Goal: Task Accomplishment & Management: Use online tool/utility

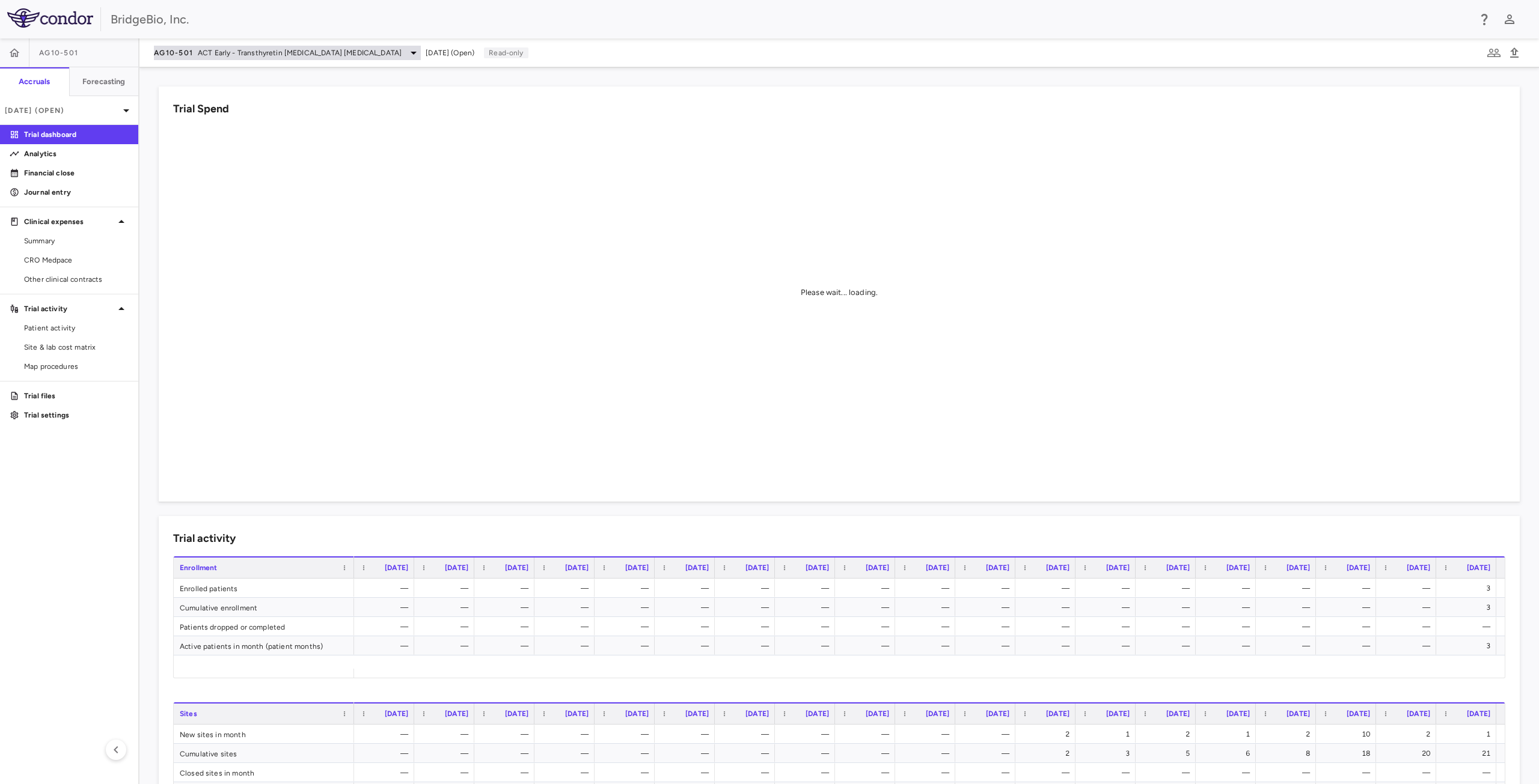
click at [406, 53] on icon at bounding box center [413, 53] width 14 height 14
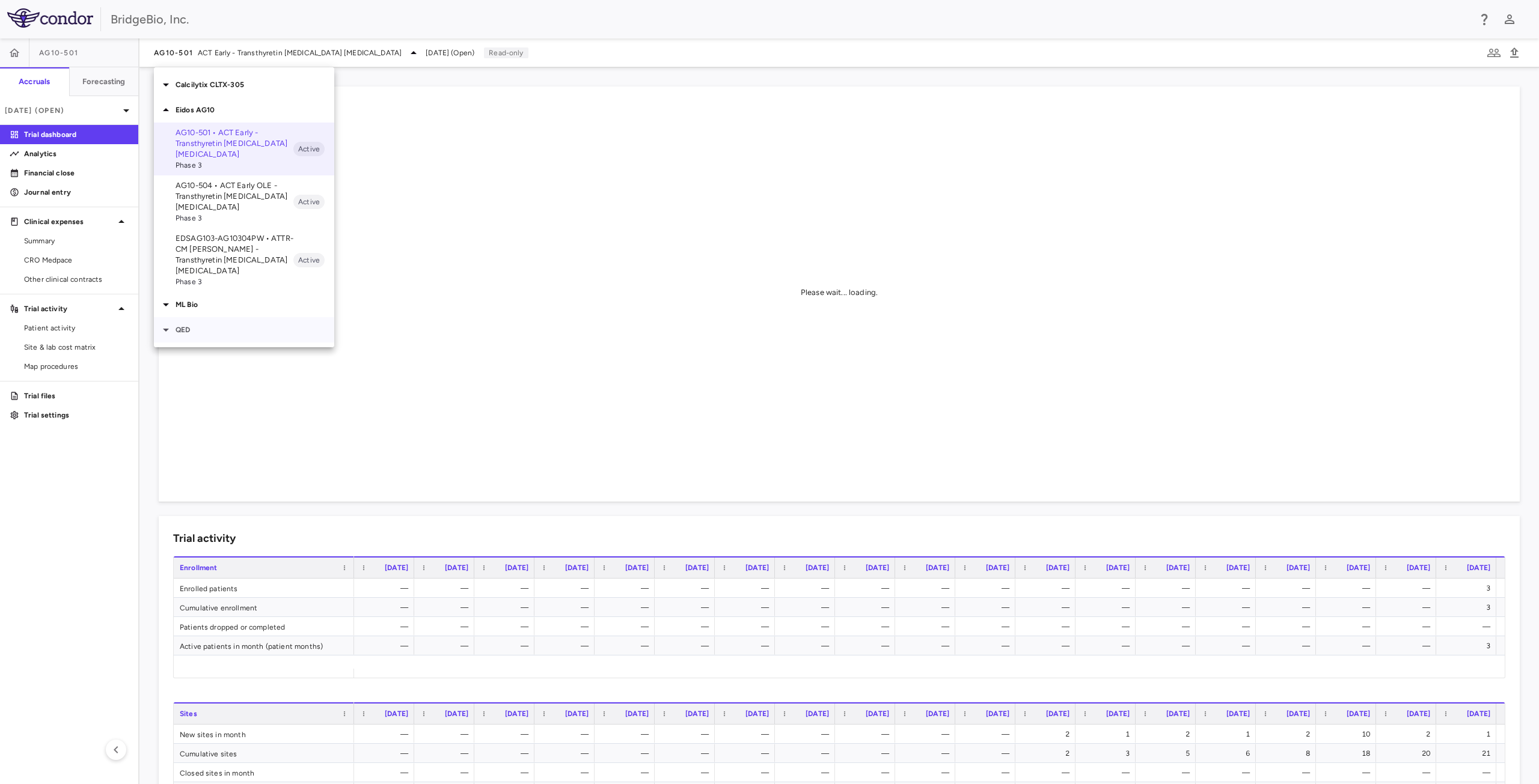
click at [177, 325] on p "QED" at bounding box center [255, 330] width 158 height 11
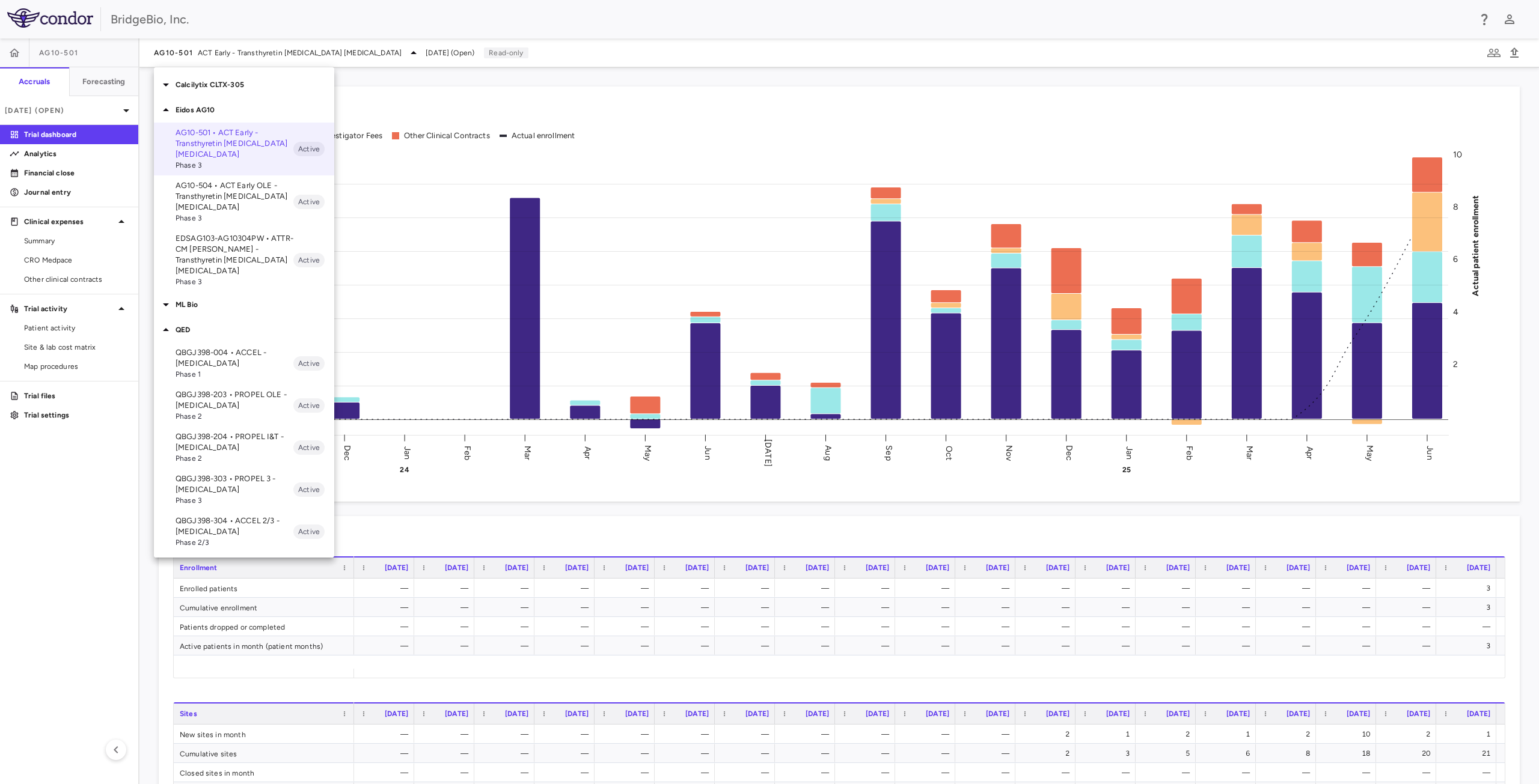
click at [220, 350] on p "QBGJ398-004 • ACCEL - Hypochondroplasia" at bounding box center [234, 358] width 118 height 21
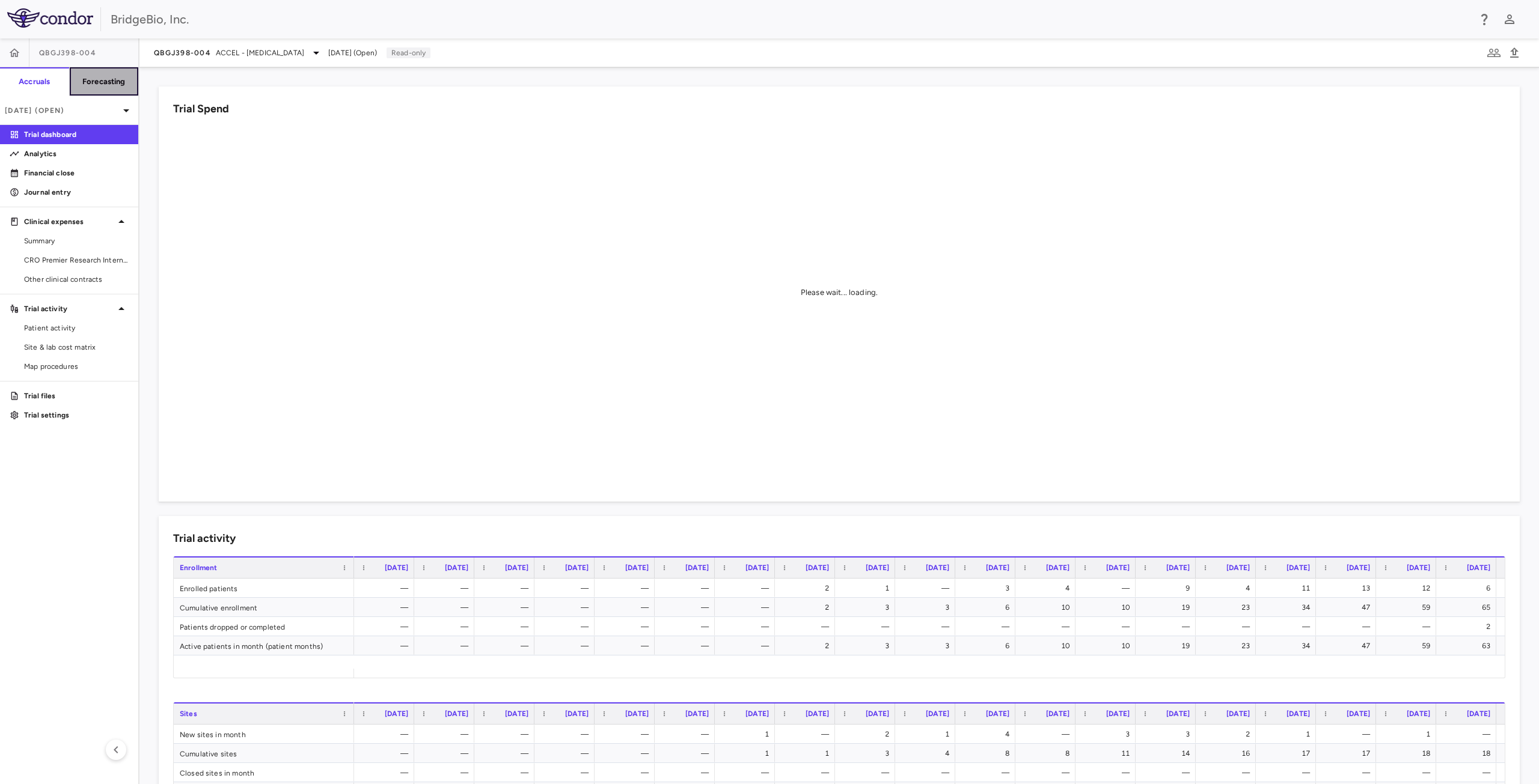
click at [107, 86] on h6 "Forecasting" at bounding box center [104, 82] width 44 height 11
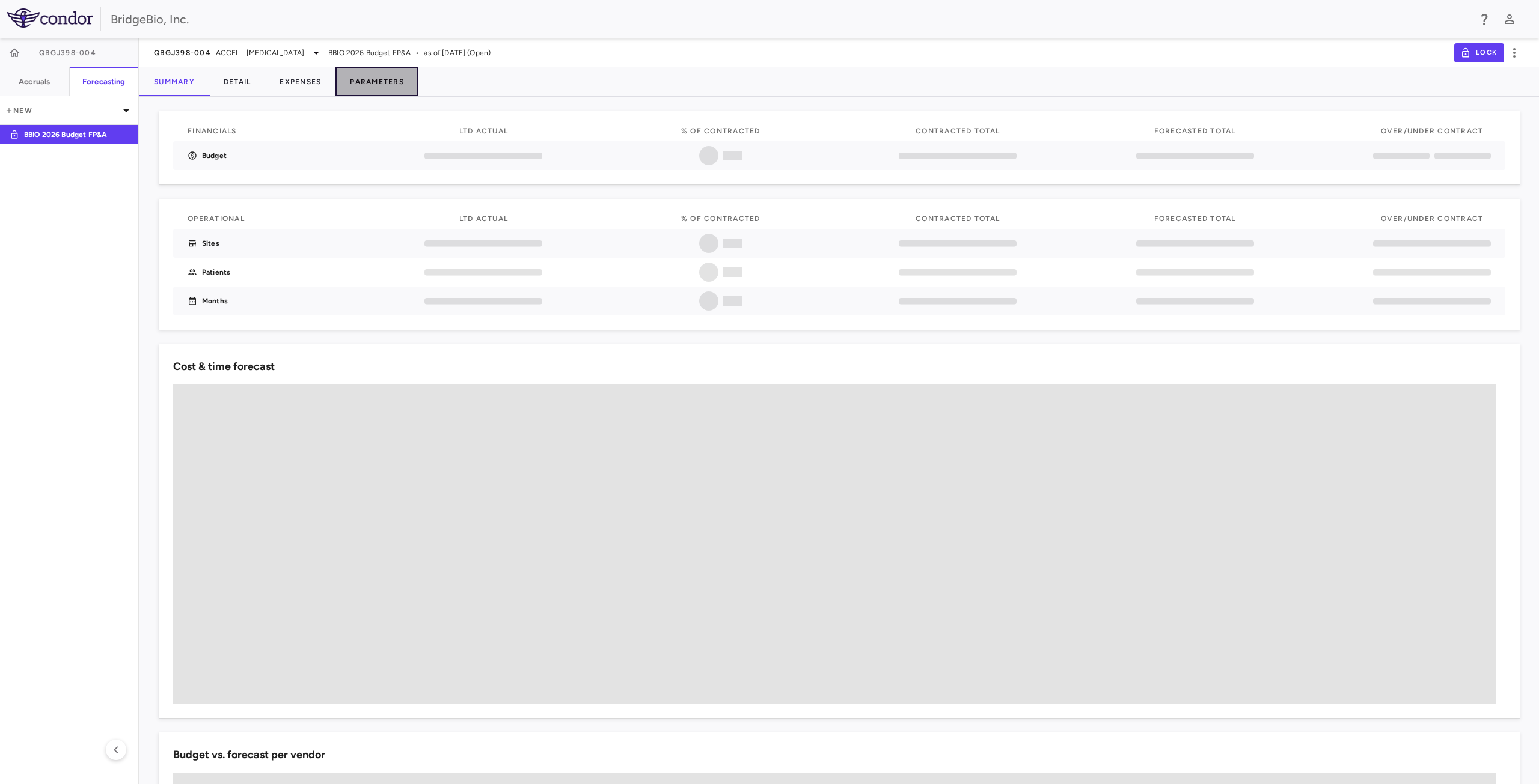
click at [374, 79] on button "Parameters" at bounding box center [376, 82] width 83 height 29
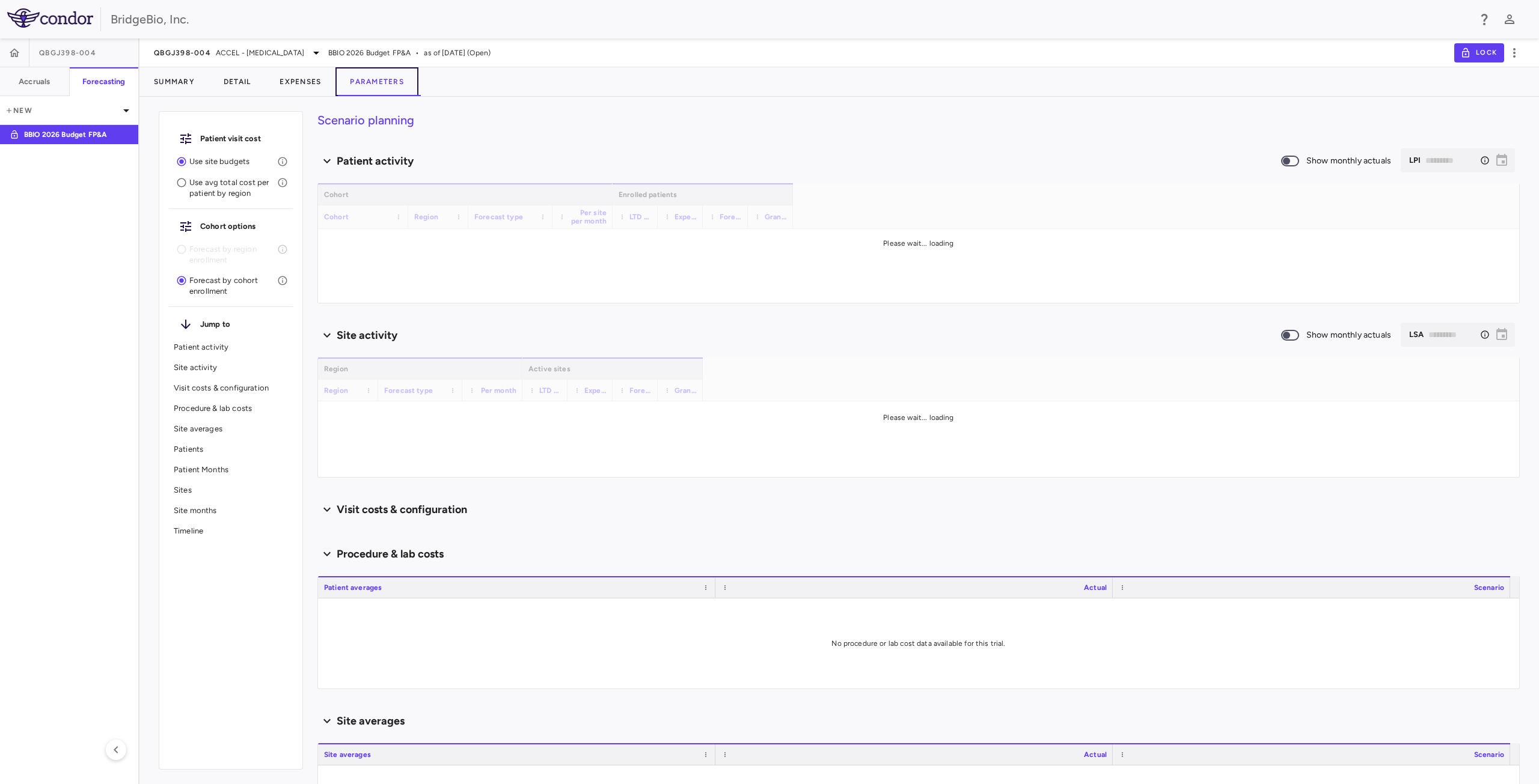
type input "********"
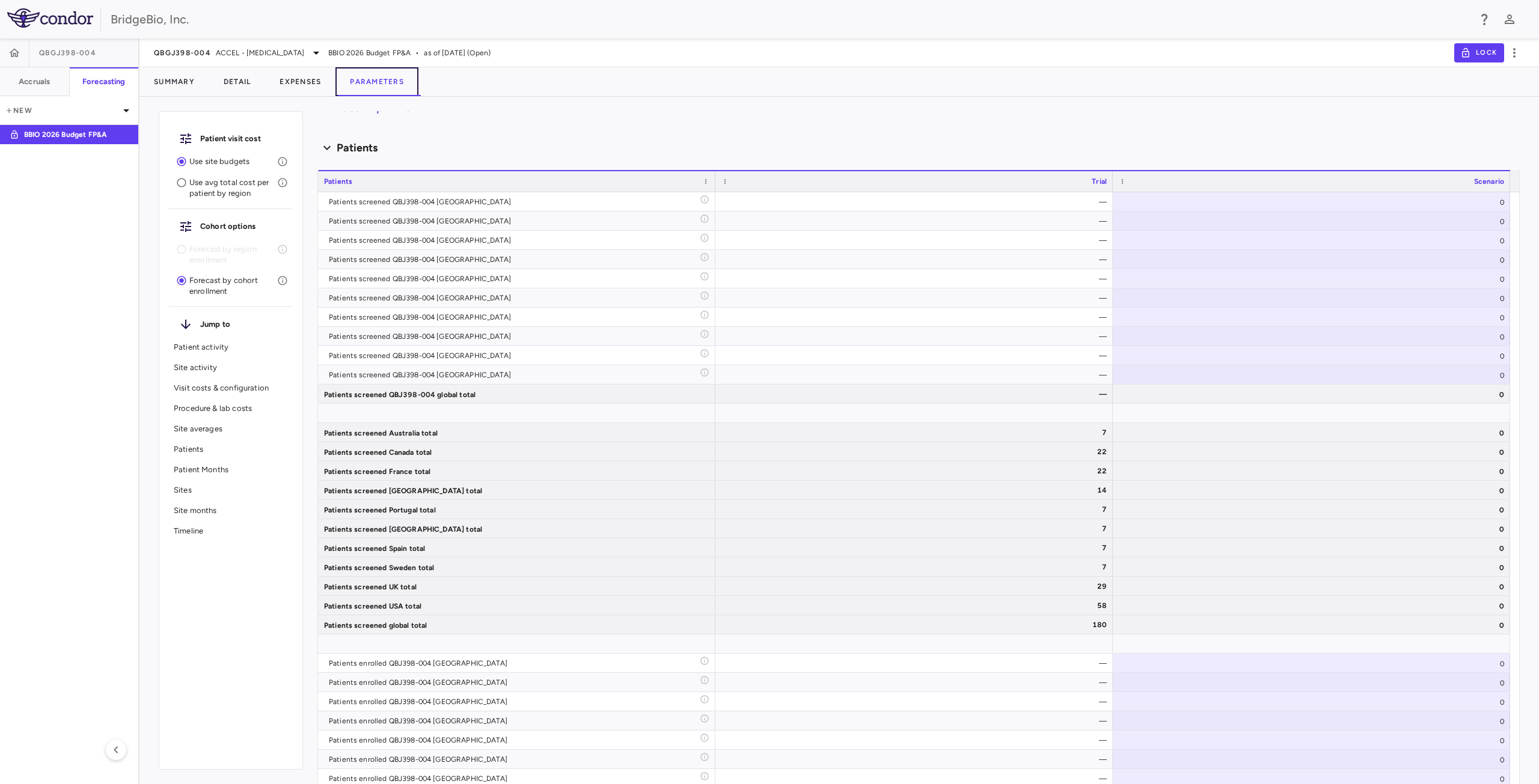
scroll to position [2476, 0]
drag, startPoint x: 1088, startPoint y: 432, endPoint x: 1087, endPoint y: 605, distance: 173.0
click at [1103, 539] on span "Export" at bounding box center [1122, 534] width 101 height 17
click at [1234, 557] on span "Excel Export" at bounding box center [1251, 555] width 56 height 17
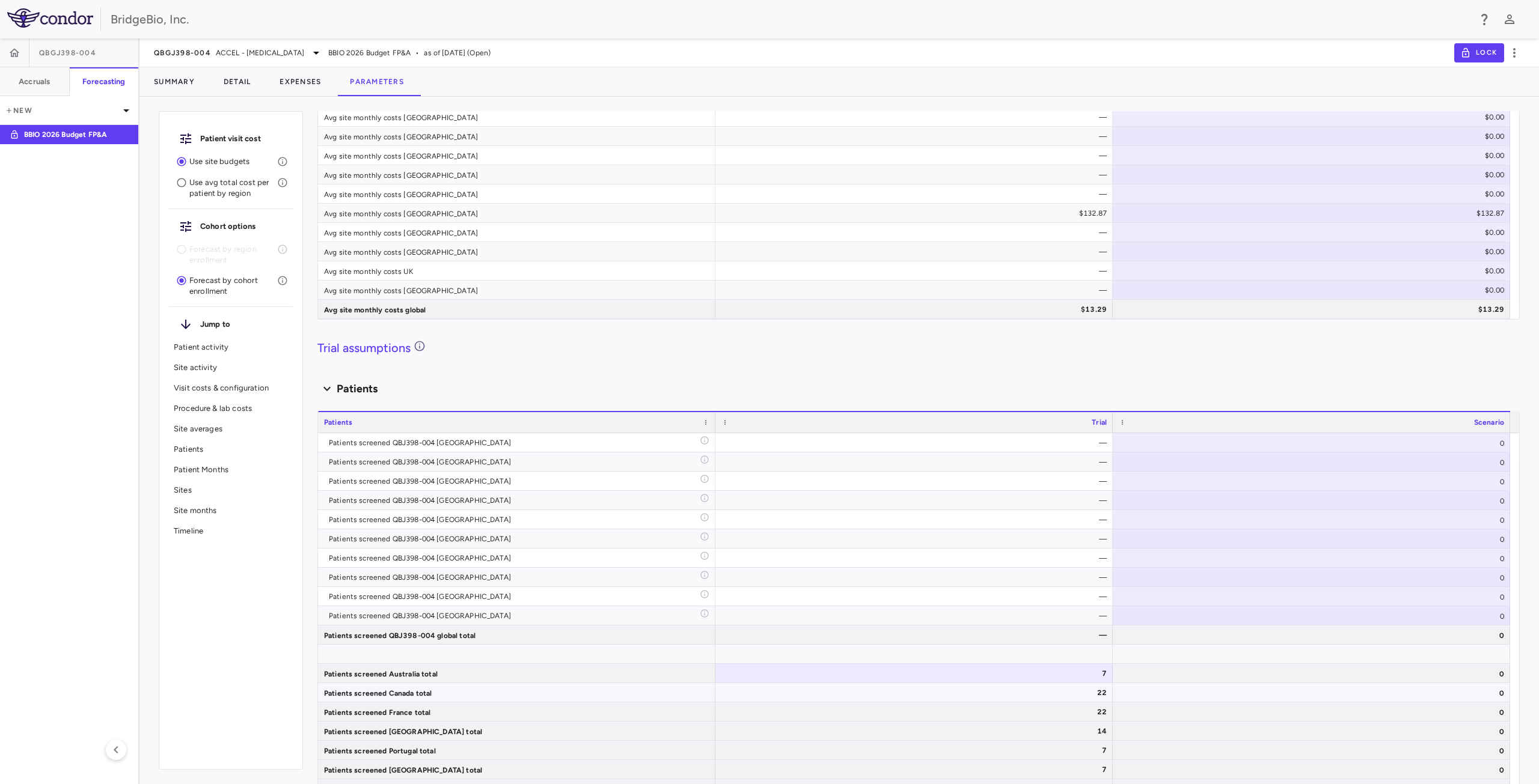
scroll to position [2297, 0]
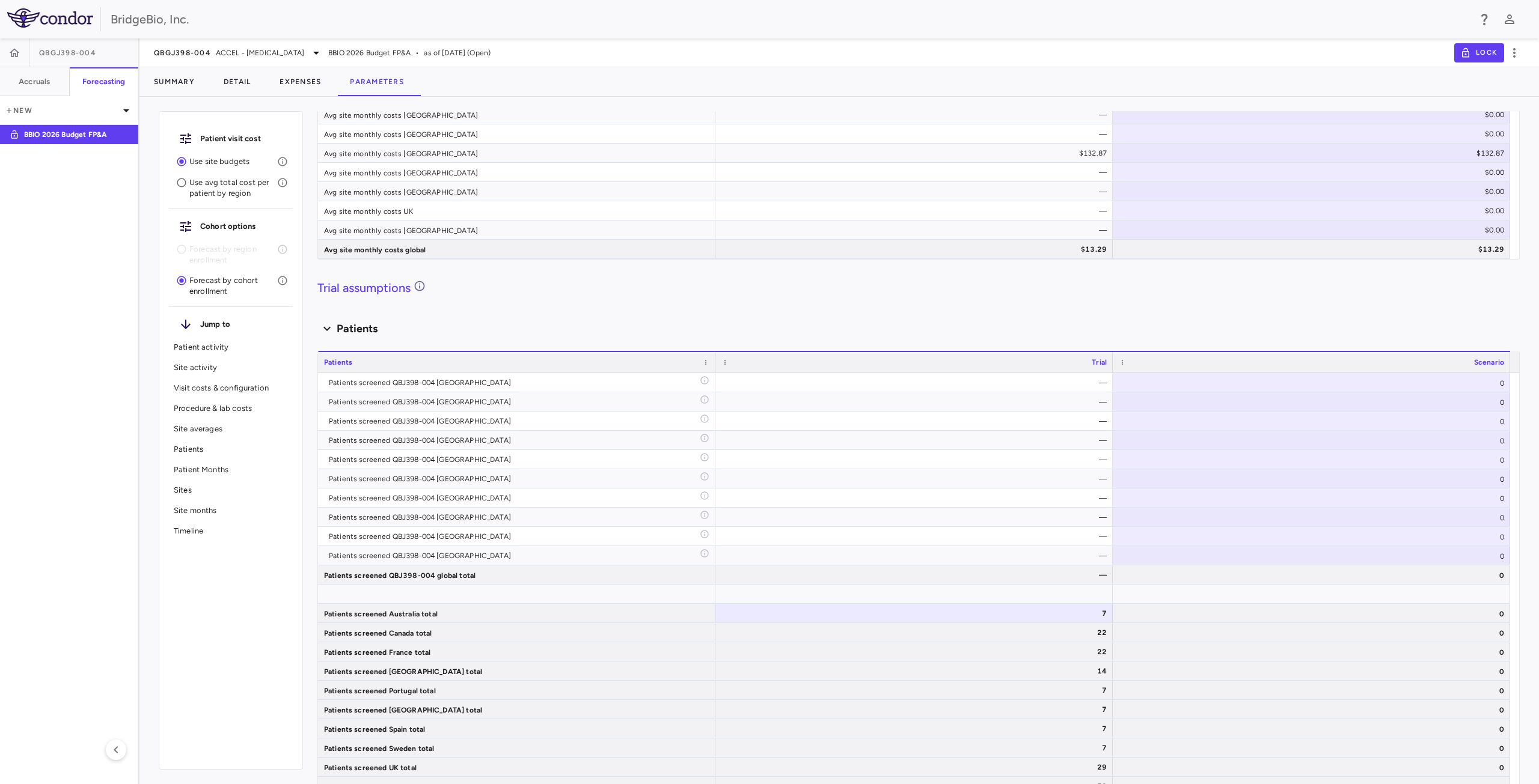
click at [1350, 367] on div "Scenario" at bounding box center [1316, 362] width 375 height 14
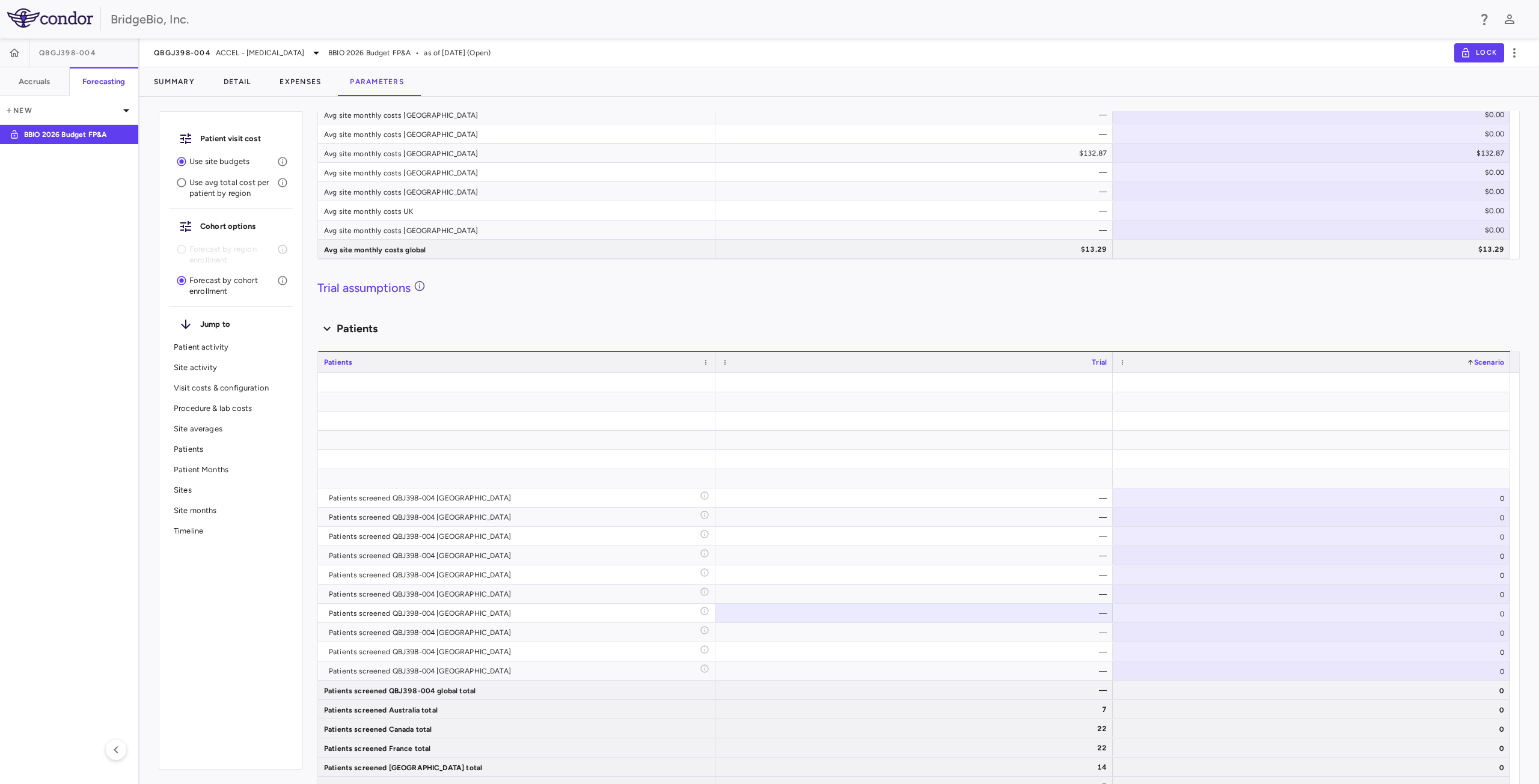
click at [1359, 363] on div "Scenario 1" at bounding box center [1316, 362] width 375 height 14
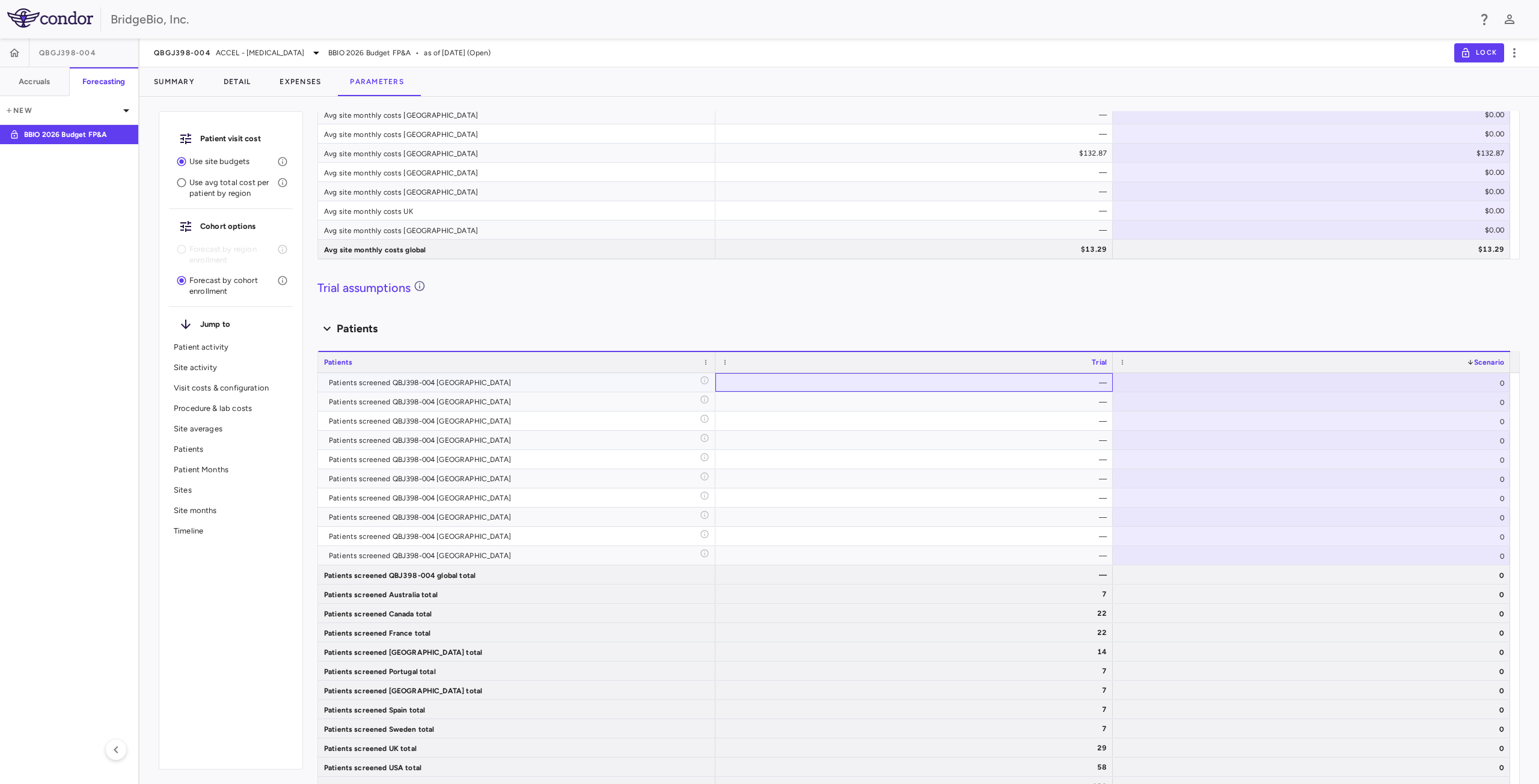
click at [1026, 386] on div "—" at bounding box center [916, 382] width 380 height 19
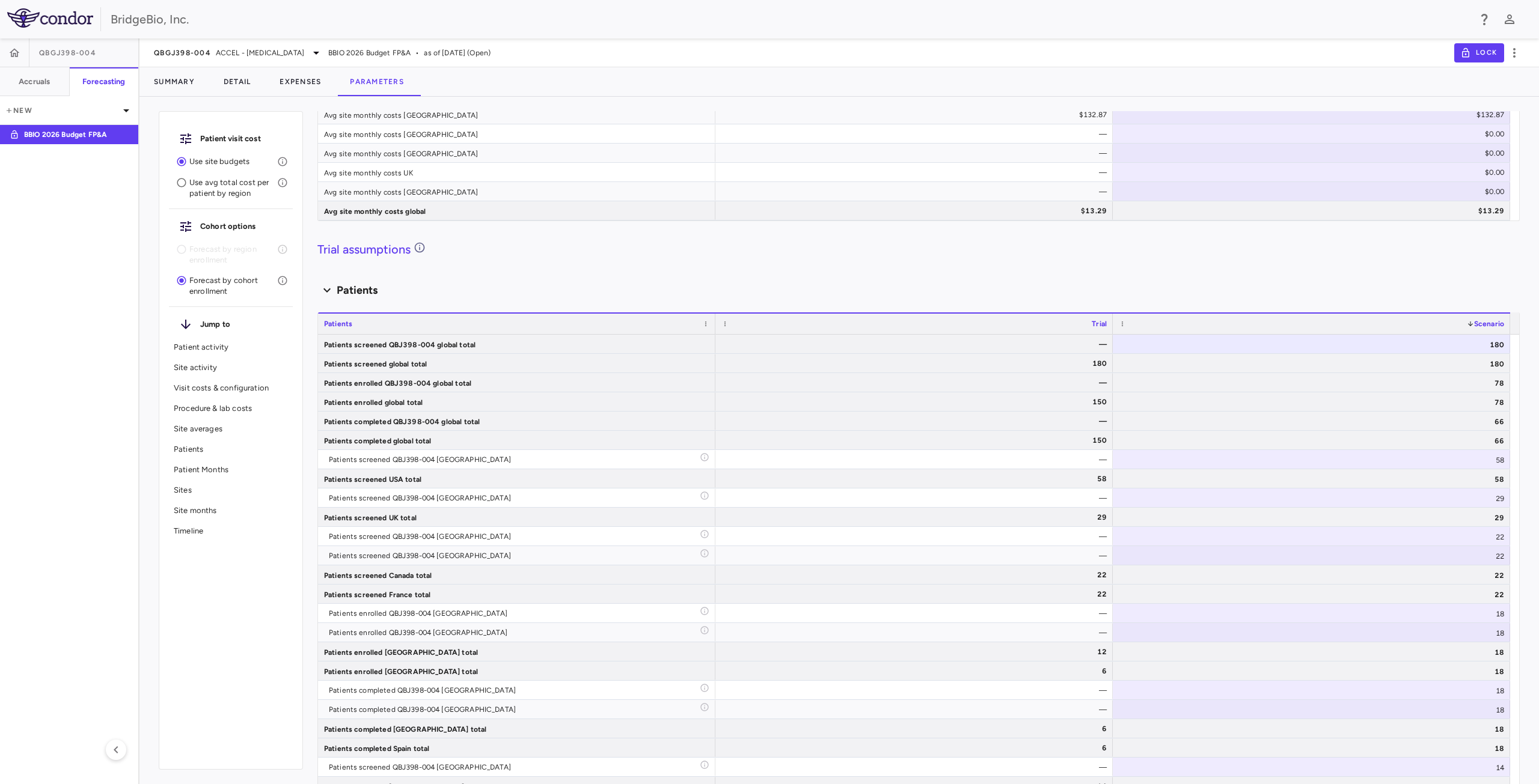
click at [1467, 323] on span at bounding box center [1470, 323] width 7 height 7
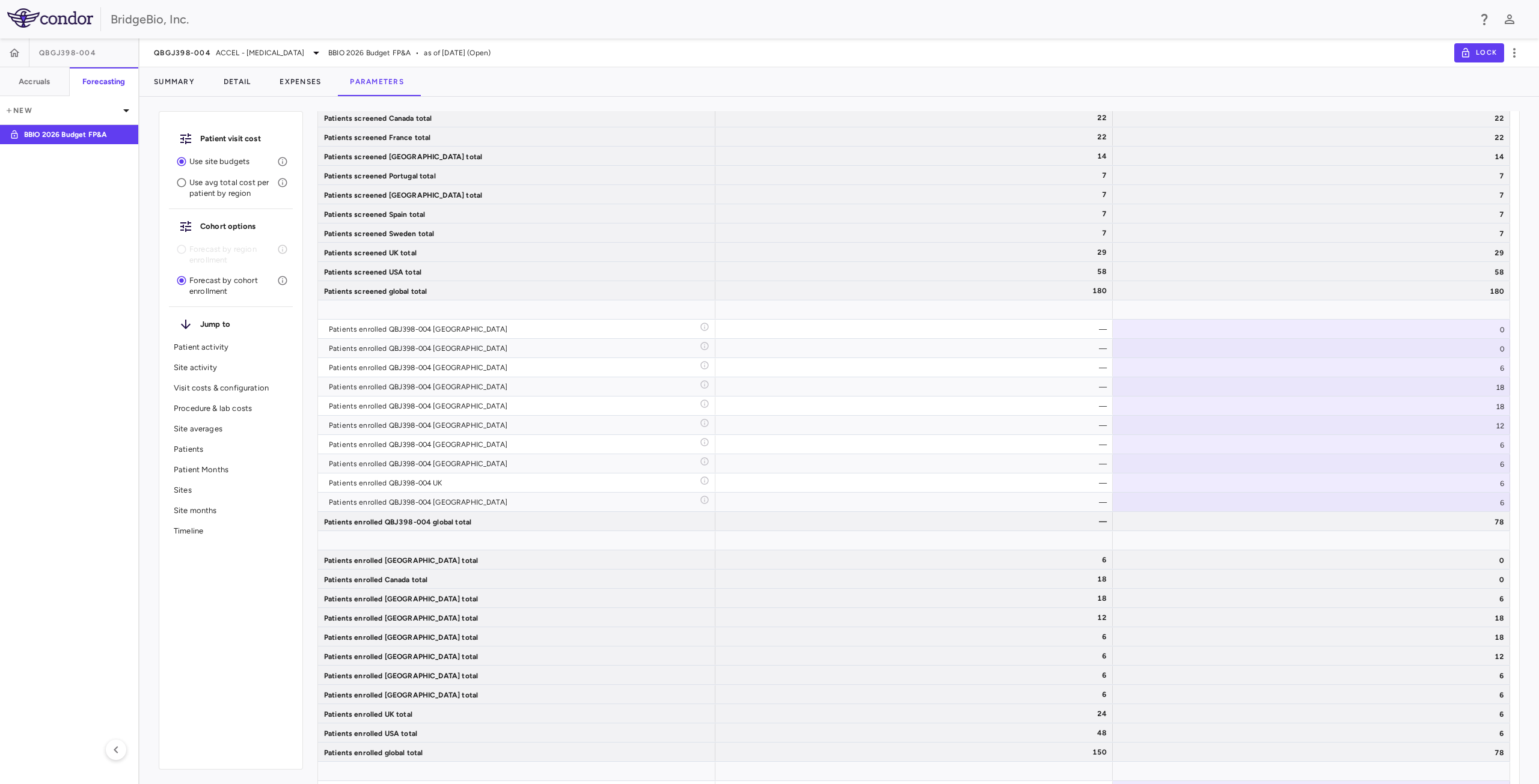
scroll to position [2840, 0]
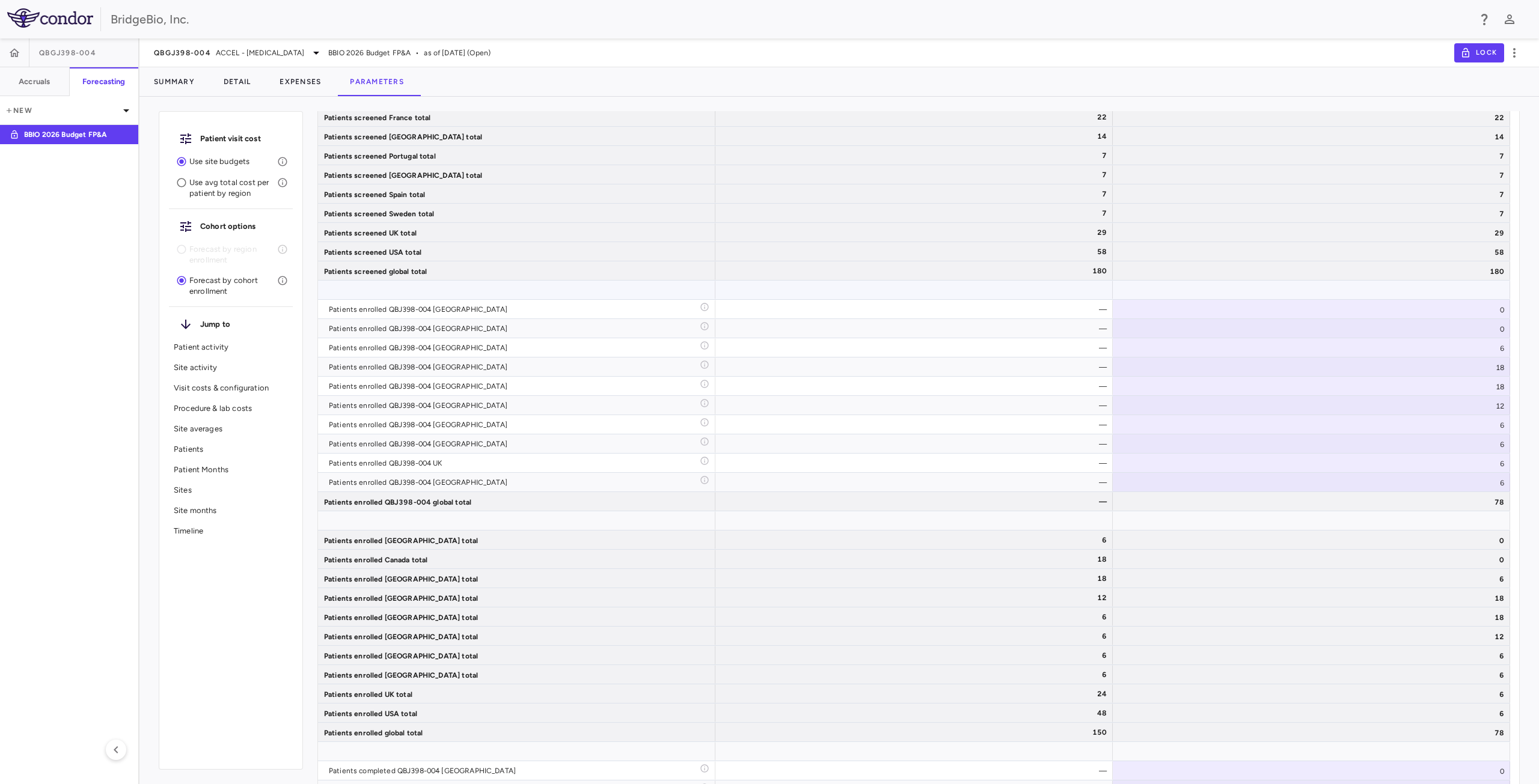
click at [1302, 292] on div at bounding box center [1312, 290] width 398 height 19
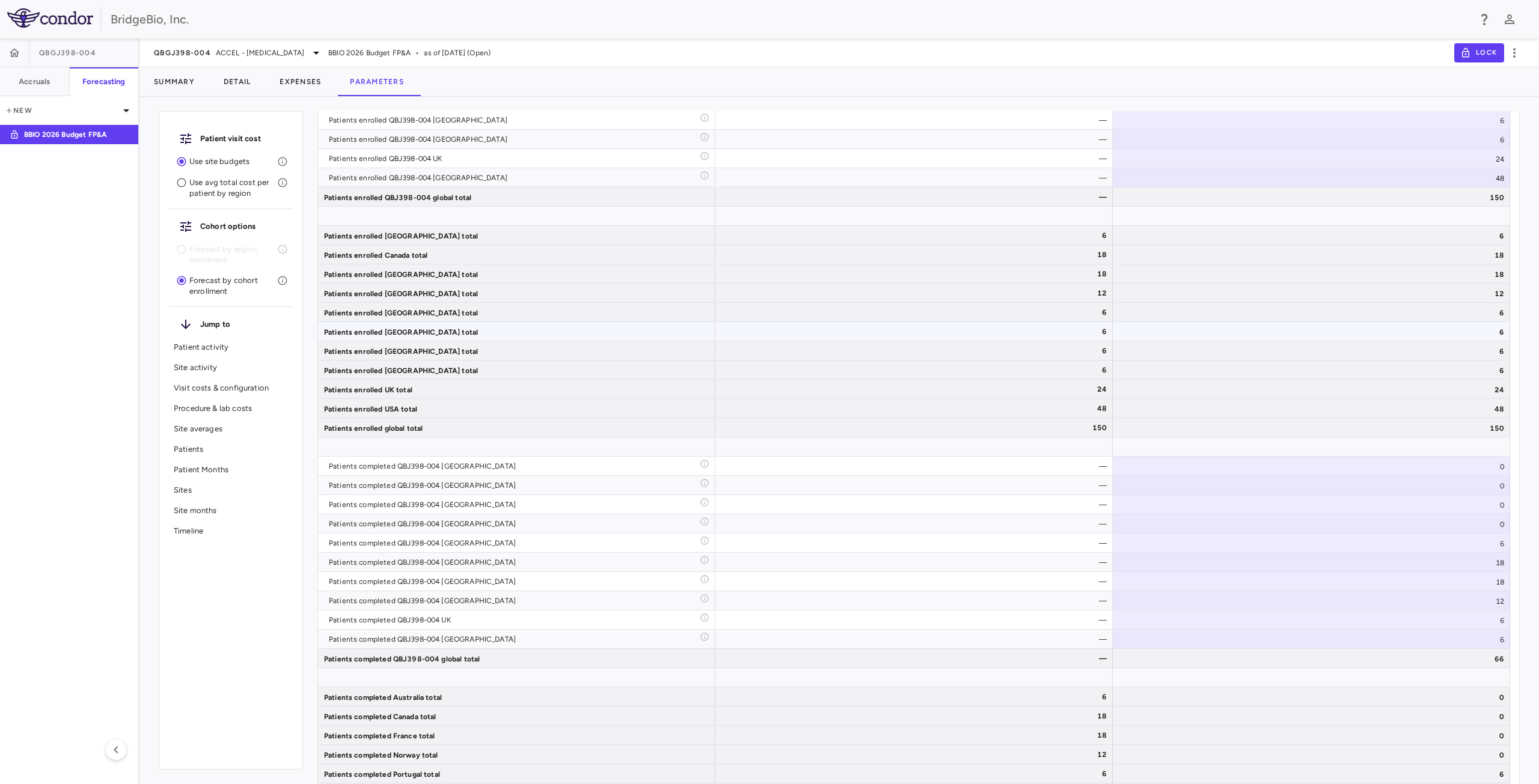
scroll to position [3146, 0]
click at [1373, 447] on div at bounding box center [1312, 447] width 398 height 19
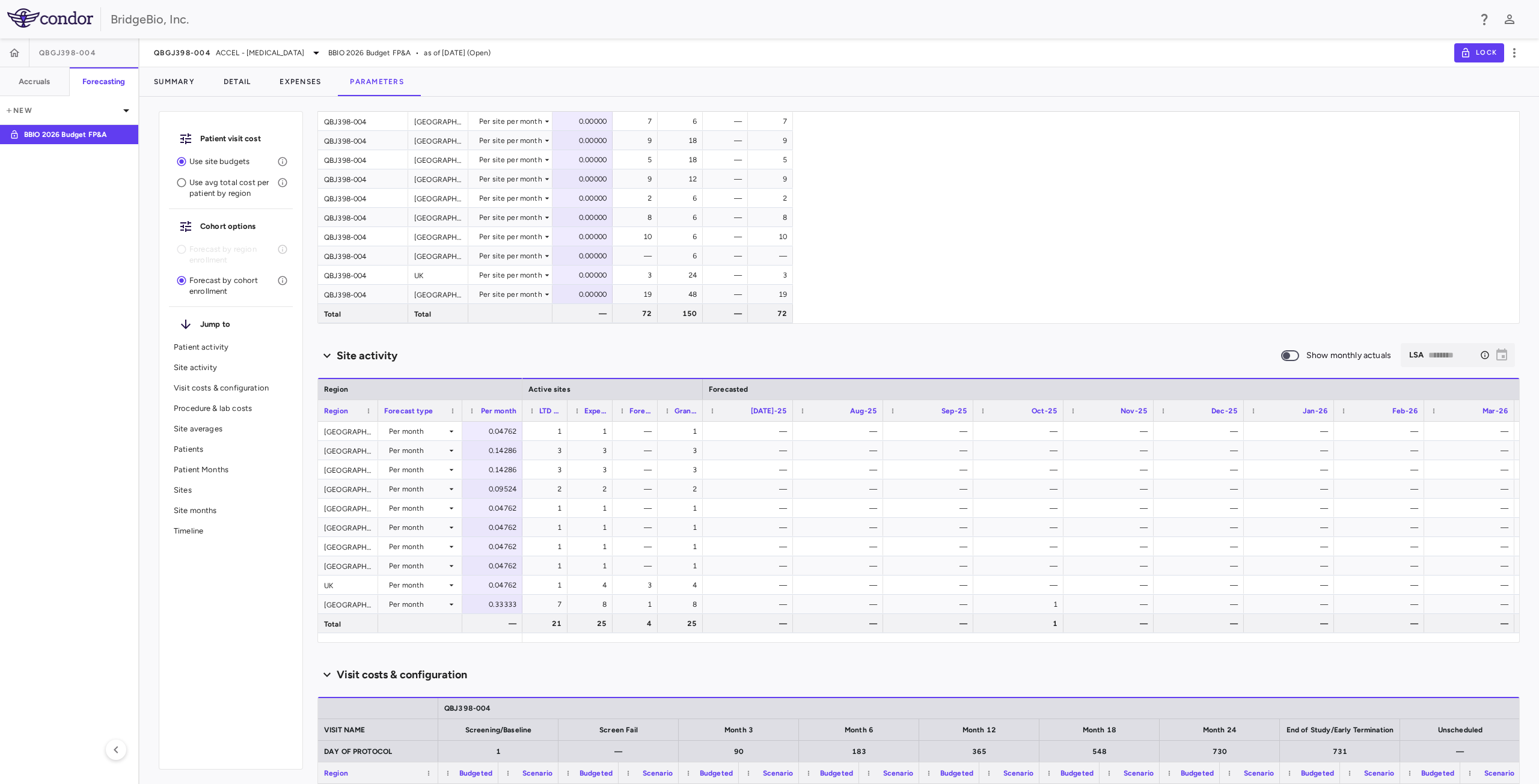
scroll to position [0, 0]
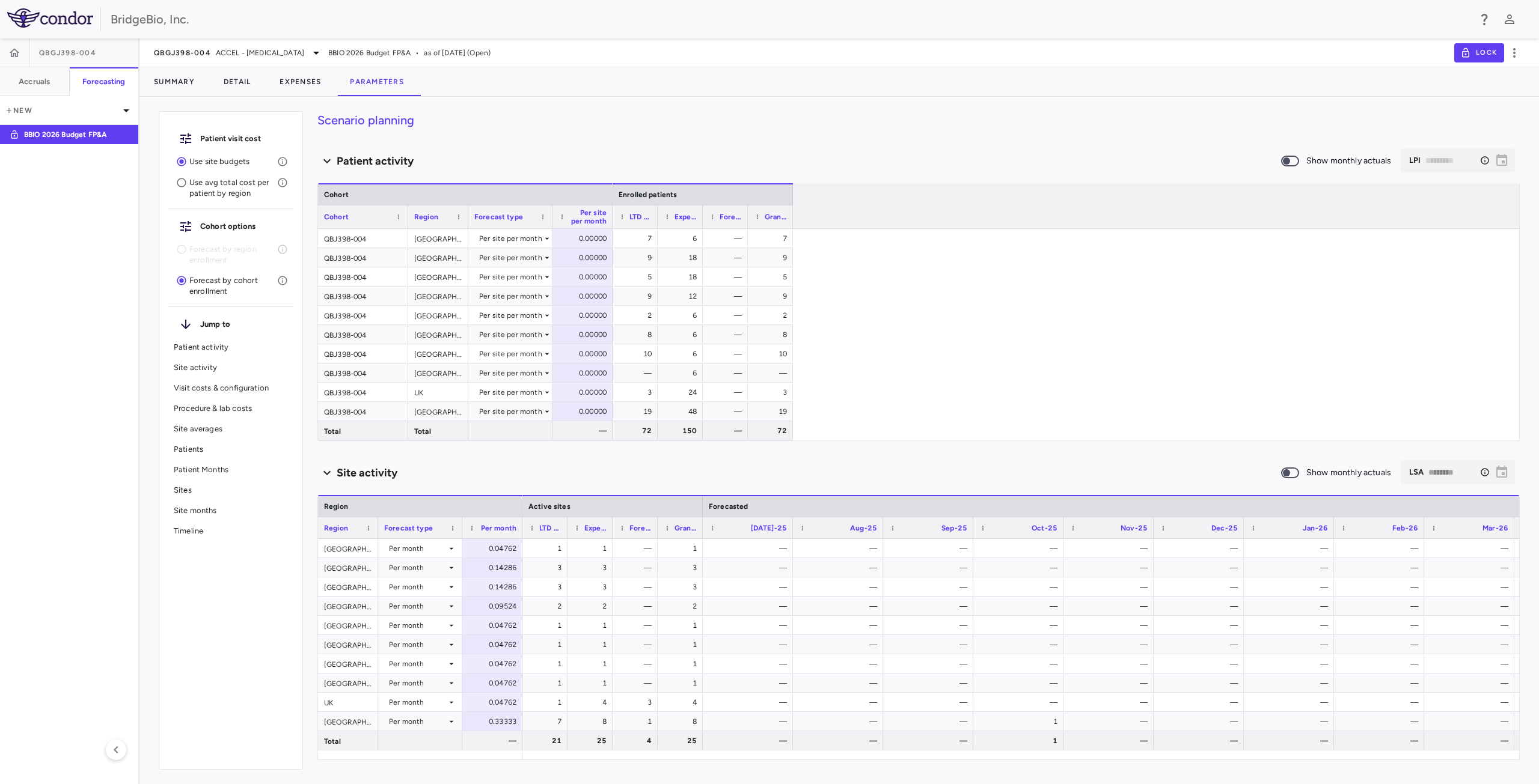
click at [914, 369] on div "7 6 — 7 9 18 — 9 5 18 — 5 9 12 — 9 2 6 — 2 8 6 — 8 10 6 — 10 — 6 — — 3 24 — 3 1…" at bounding box center [1065, 334] width 906 height 211
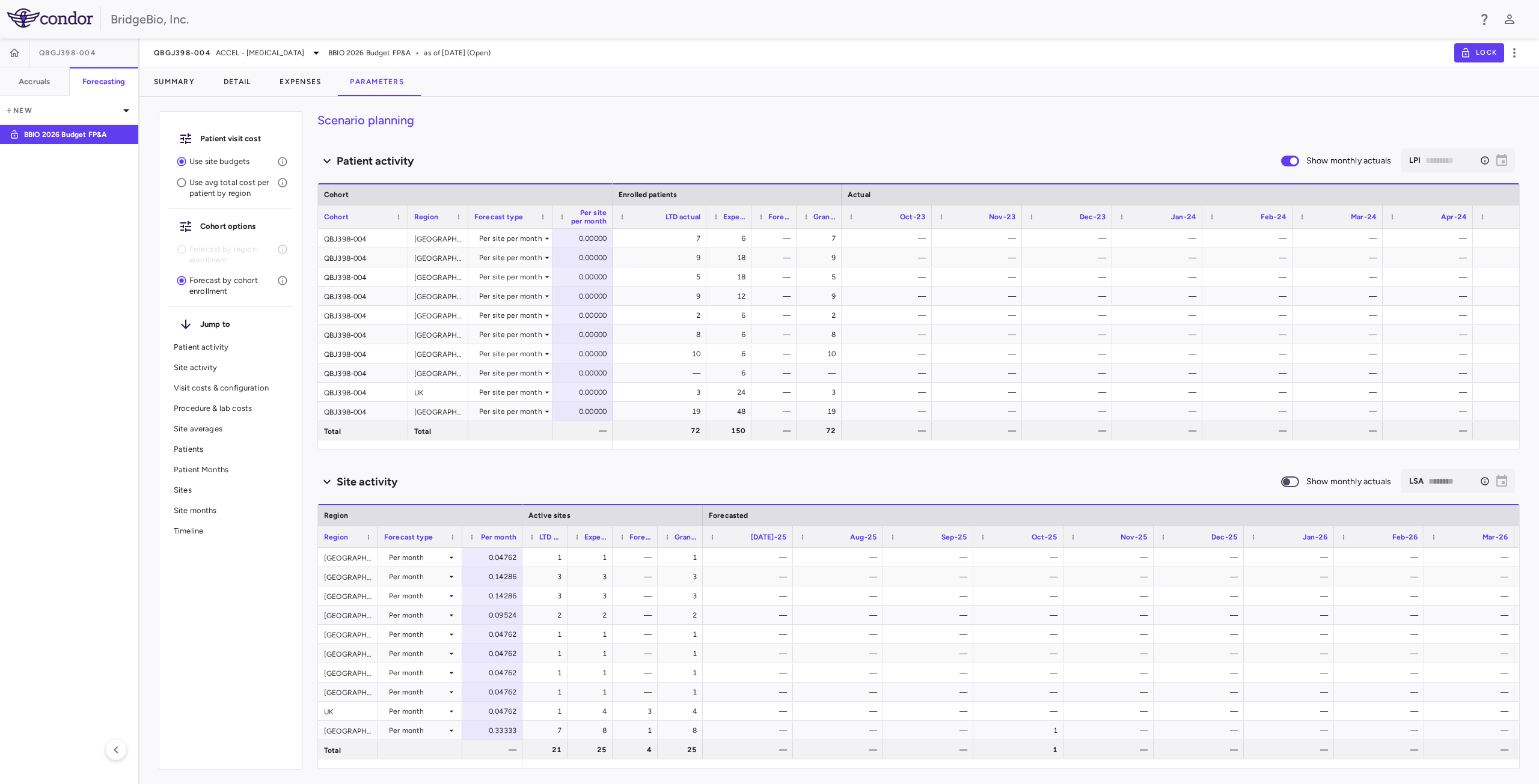
drag, startPoint x: 657, startPoint y: 215, endPoint x: 706, endPoint y: 221, distance: 49.4
click at [706, 221] on div at bounding box center [706, 217] width 5 height 23
drag, startPoint x: 705, startPoint y: 221, endPoint x: 672, endPoint y: 226, distance: 33.4
click at [672, 226] on div at bounding box center [672, 217] width 5 height 23
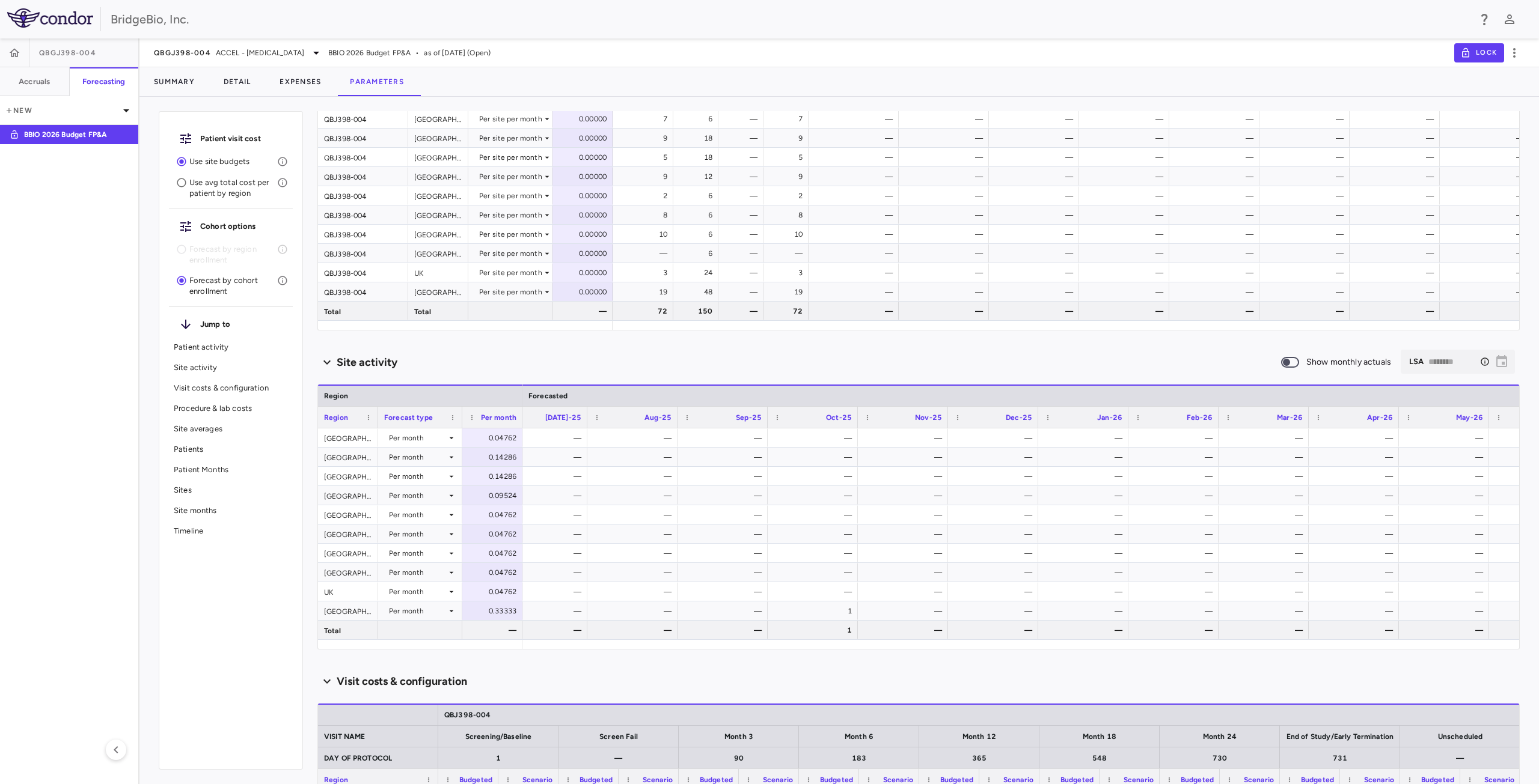
scroll to position [0, 450]
click at [454, 590] on icon at bounding box center [451, 592] width 10 height 10
click at [420, 632] on div "Manual" at bounding box center [417, 634] width 31 height 11
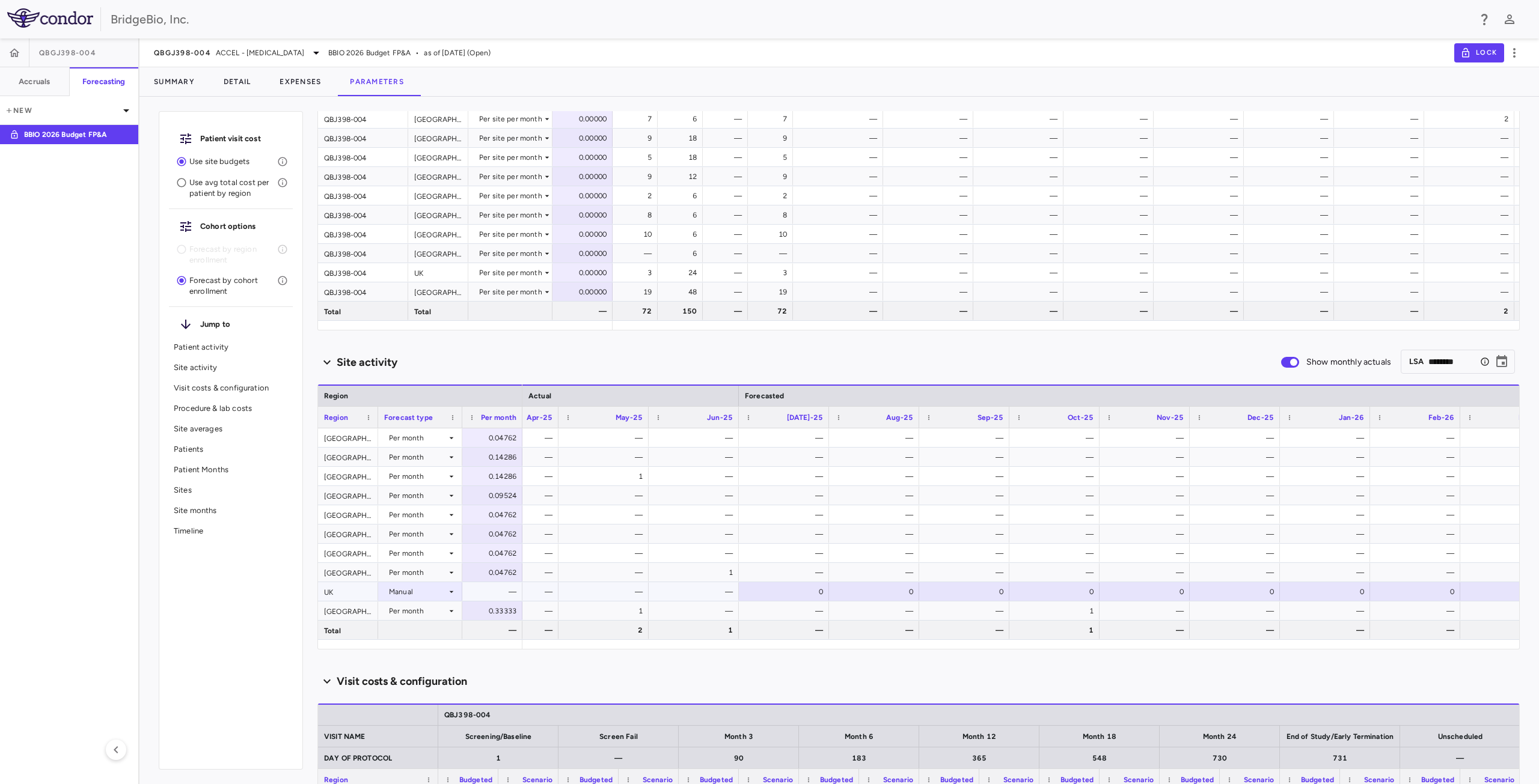
click at [814, 592] on div "0" at bounding box center [786, 592] width 74 height 19
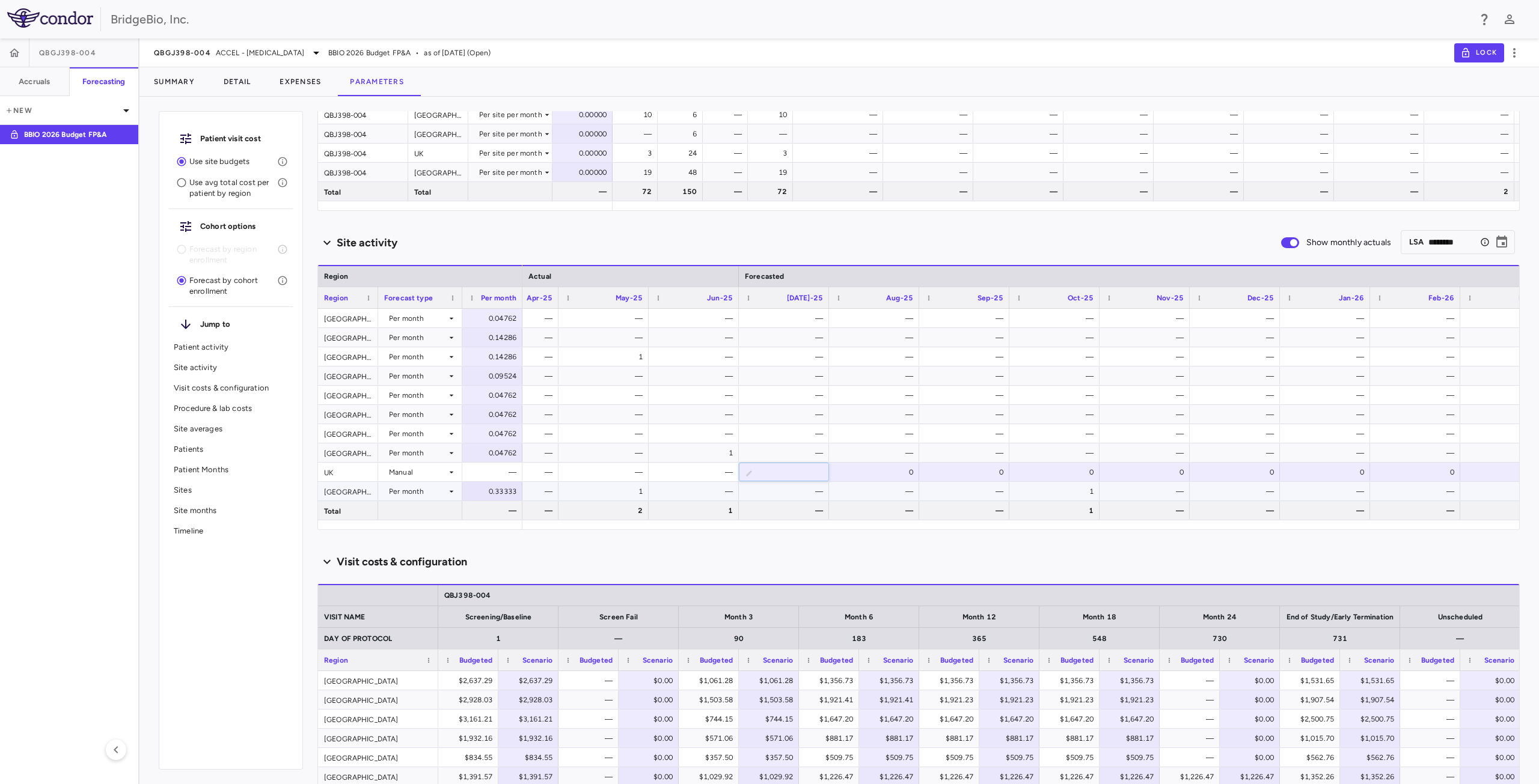
scroll to position [240, 0]
click at [811, 467] on input "*" at bounding box center [793, 472] width 71 height 20
type input "*"
click at [814, 470] on input "*" at bounding box center [793, 472] width 71 height 20
click at [890, 472] on div "0" at bounding box center [876, 472] width 74 height 19
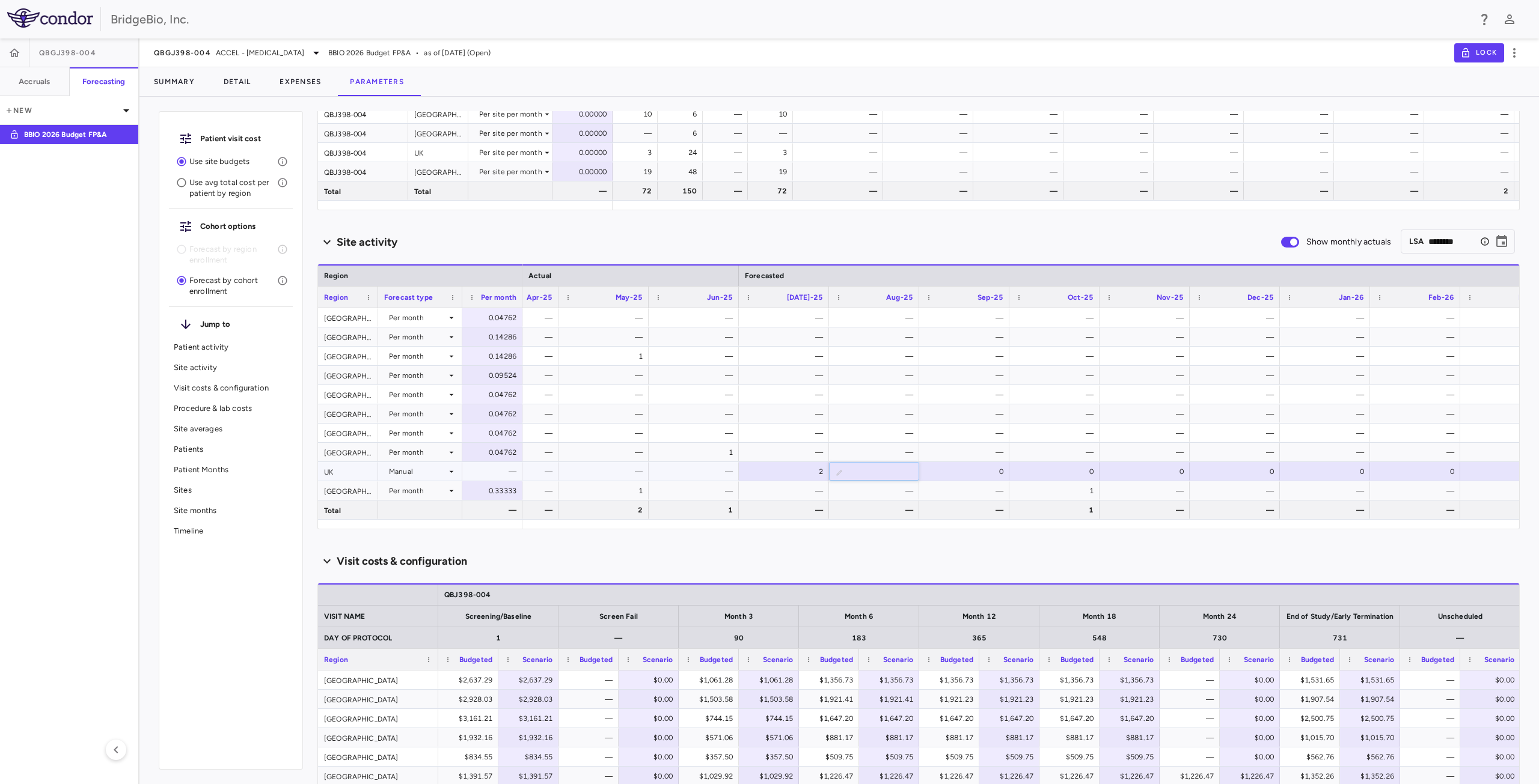
click at [906, 470] on input "*" at bounding box center [883, 472] width 71 height 20
type input "*"
click at [906, 470] on input "*" at bounding box center [883, 472] width 71 height 20
click at [815, 558] on div "Visit costs & configuration" at bounding box center [919, 561] width 1202 height 16
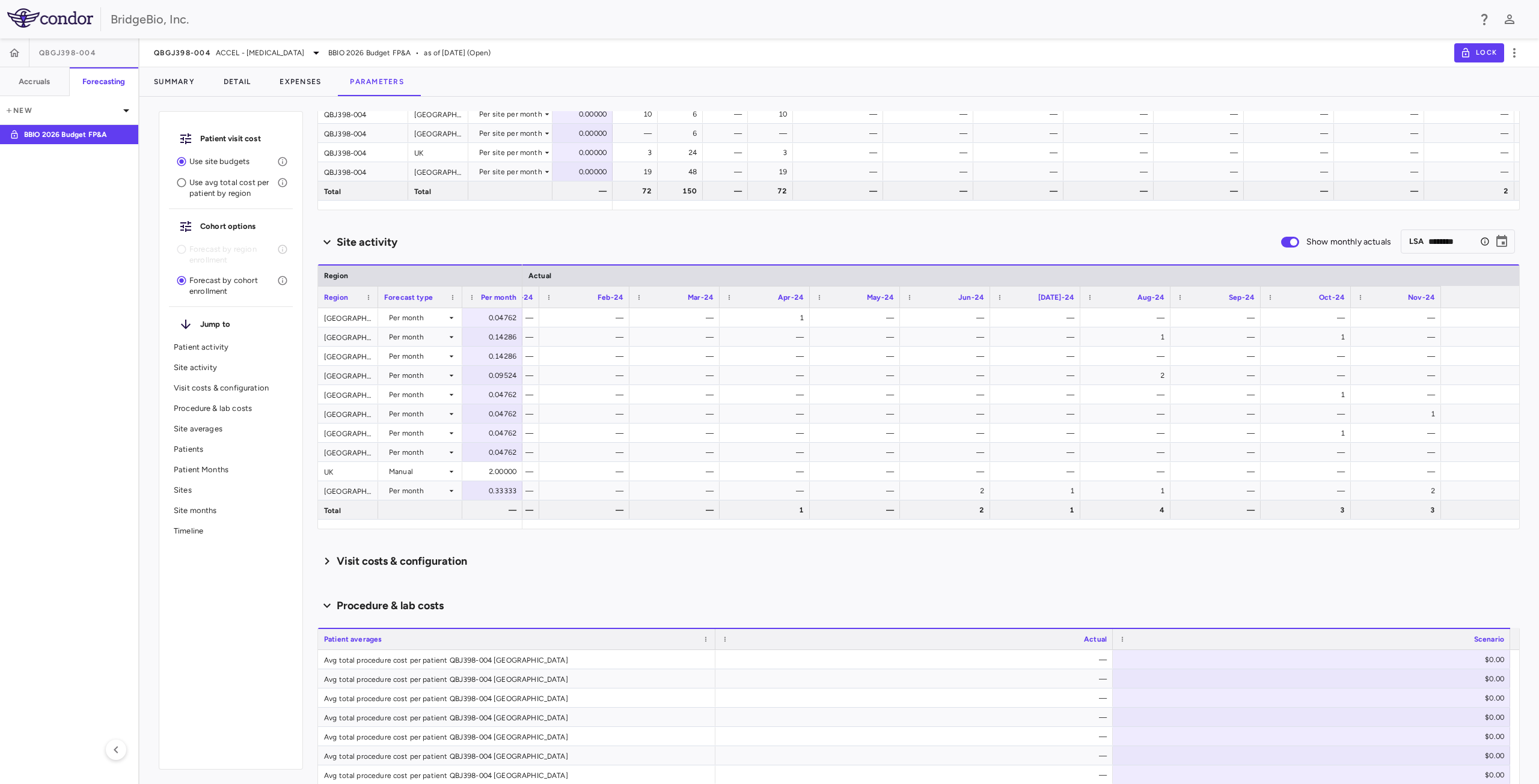
scroll to position [0, 65]
click at [720, 558] on div "Visit costs & configuration" at bounding box center [919, 561] width 1202 height 16
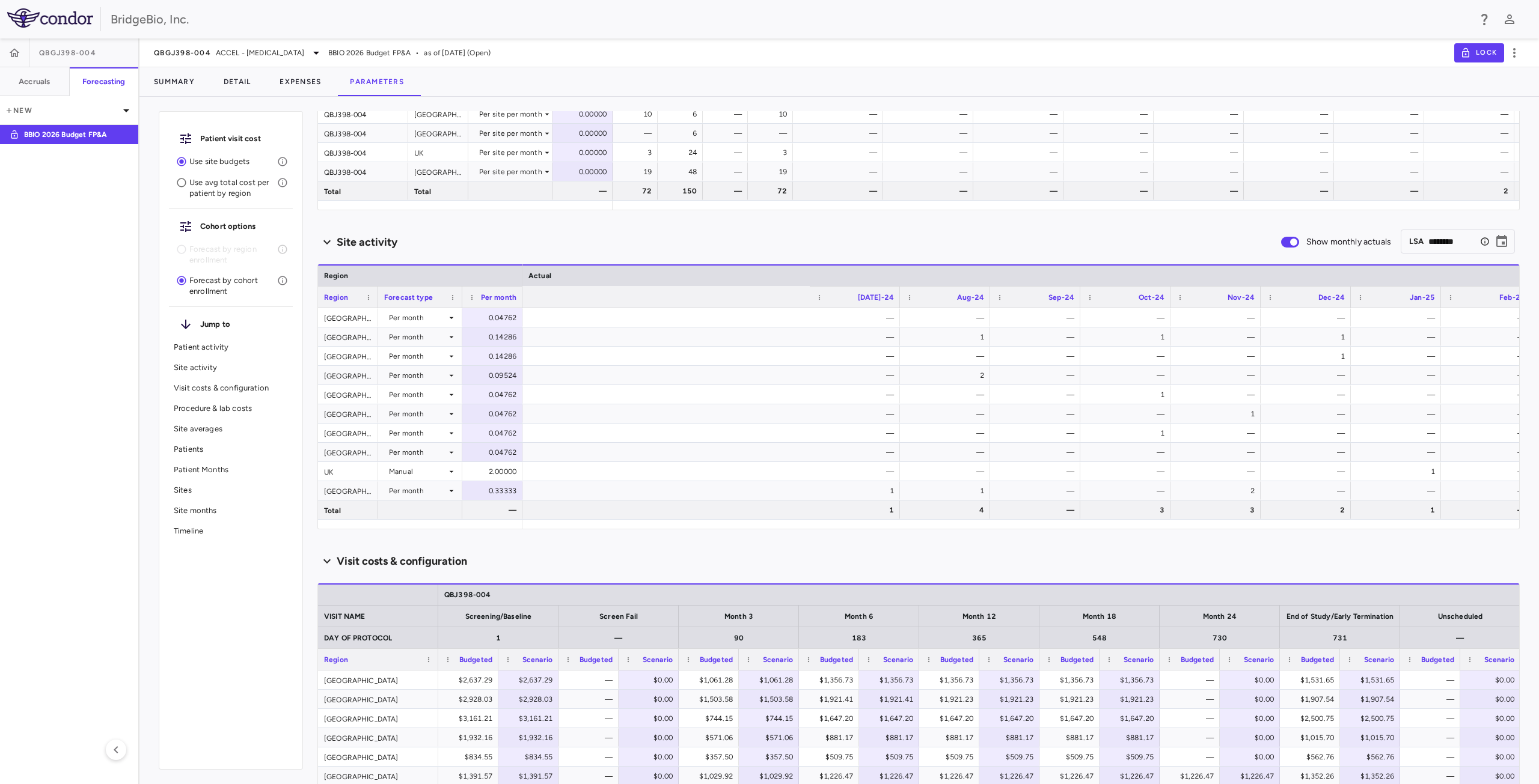
scroll to position [0, 1409]
click at [844, 493] on div "—" at bounding box center [840, 491] width 74 height 19
click at [502, 491] on div "0.33333" at bounding box center [494, 491] width 44 height 19
click at [448, 491] on div "Region Region Forecast type Per month Actual Active sites UK" at bounding box center [918, 397] width 1201 height 265
click at [448, 489] on icon at bounding box center [451, 491] width 10 height 10
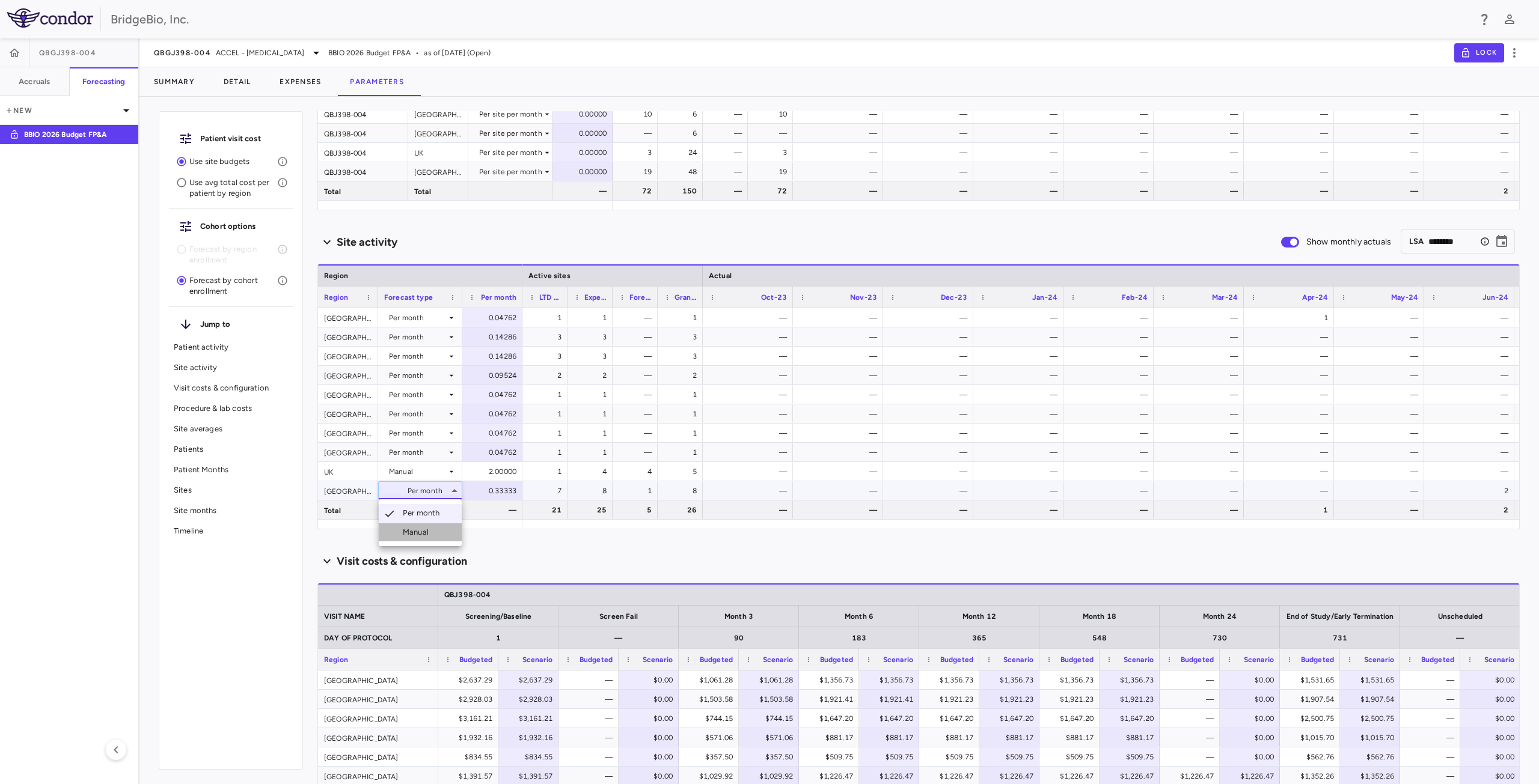
click at [425, 527] on div "Manual" at bounding box center [417, 533] width 31 height 11
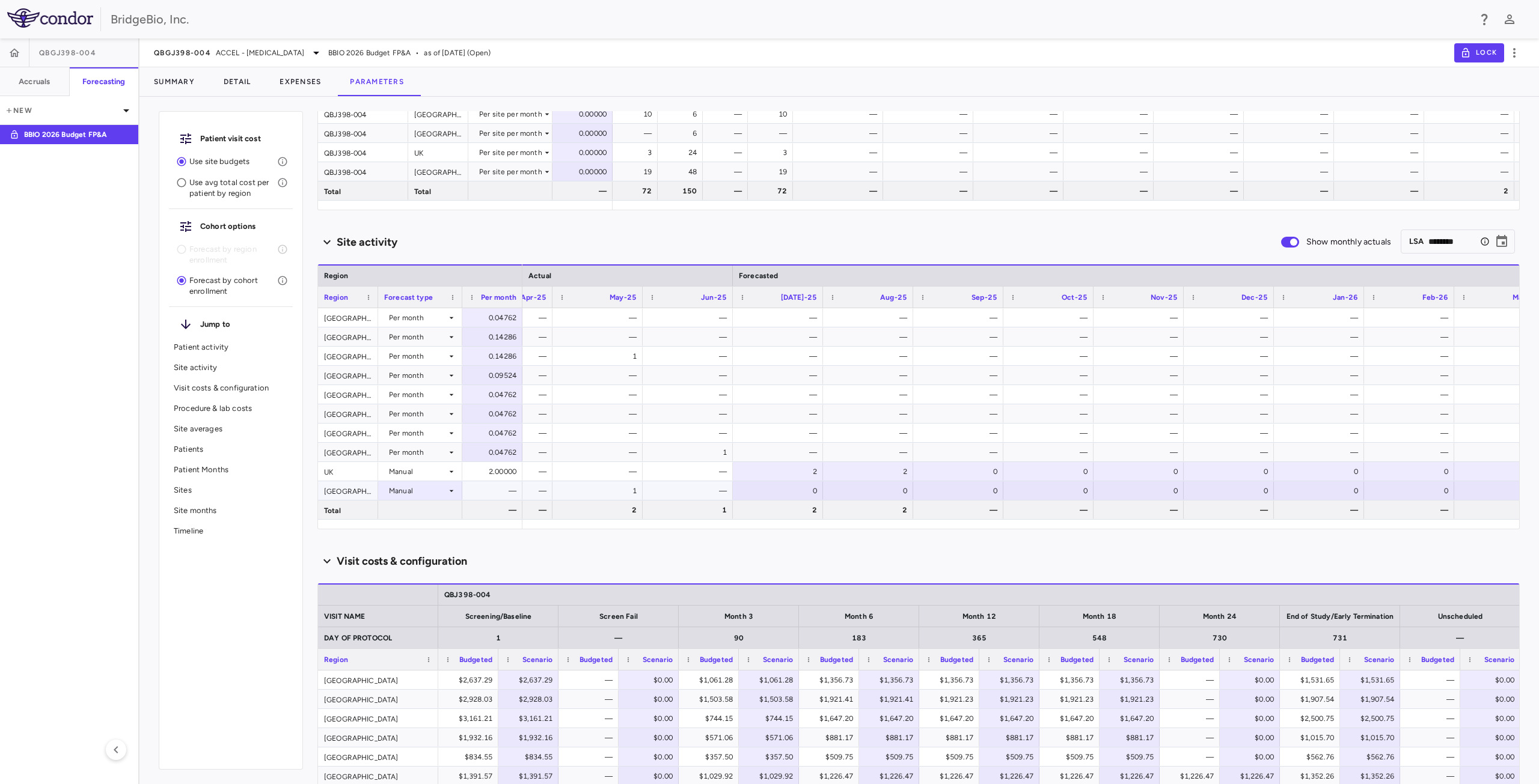
click at [804, 488] on div "0" at bounding box center [780, 491] width 74 height 19
click at [854, 487] on div "0" at bounding box center [870, 491] width 74 height 19
type input "*"
click at [894, 488] on input "*" at bounding box center [877, 492] width 71 height 20
click at [873, 540] on div "Scenario planning Patient activity Show monthly actuals ​ LPI ​ Press ENTER to …" at bounding box center [919, 447] width 1202 height 673
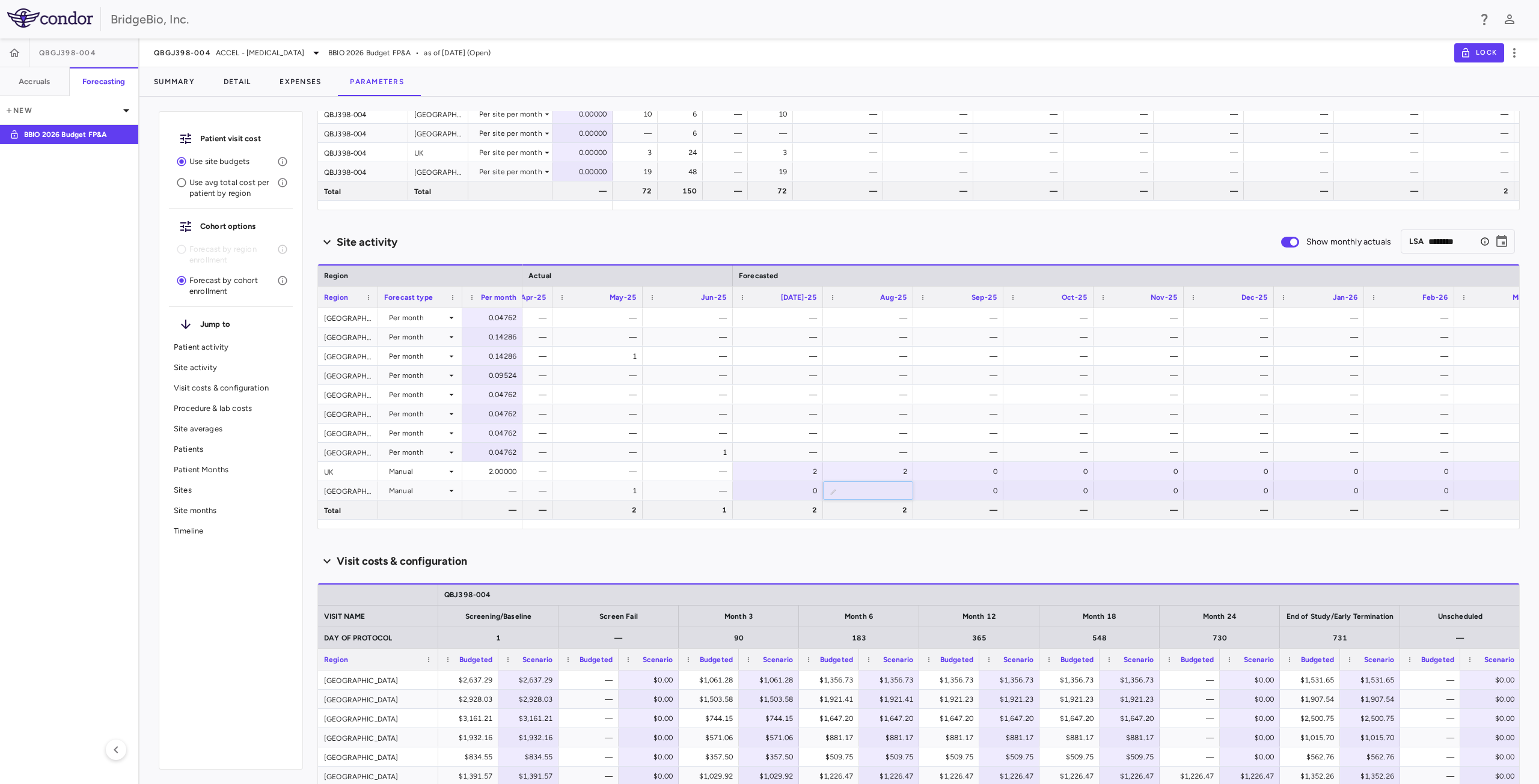
click at [876, 544] on div "Scenario planning Patient activity Show monthly actuals ​ LPI ​ Press ENTER to …" at bounding box center [919, 447] width 1202 height 673
click at [790, 316] on div "—" at bounding box center [780, 318] width 74 height 19
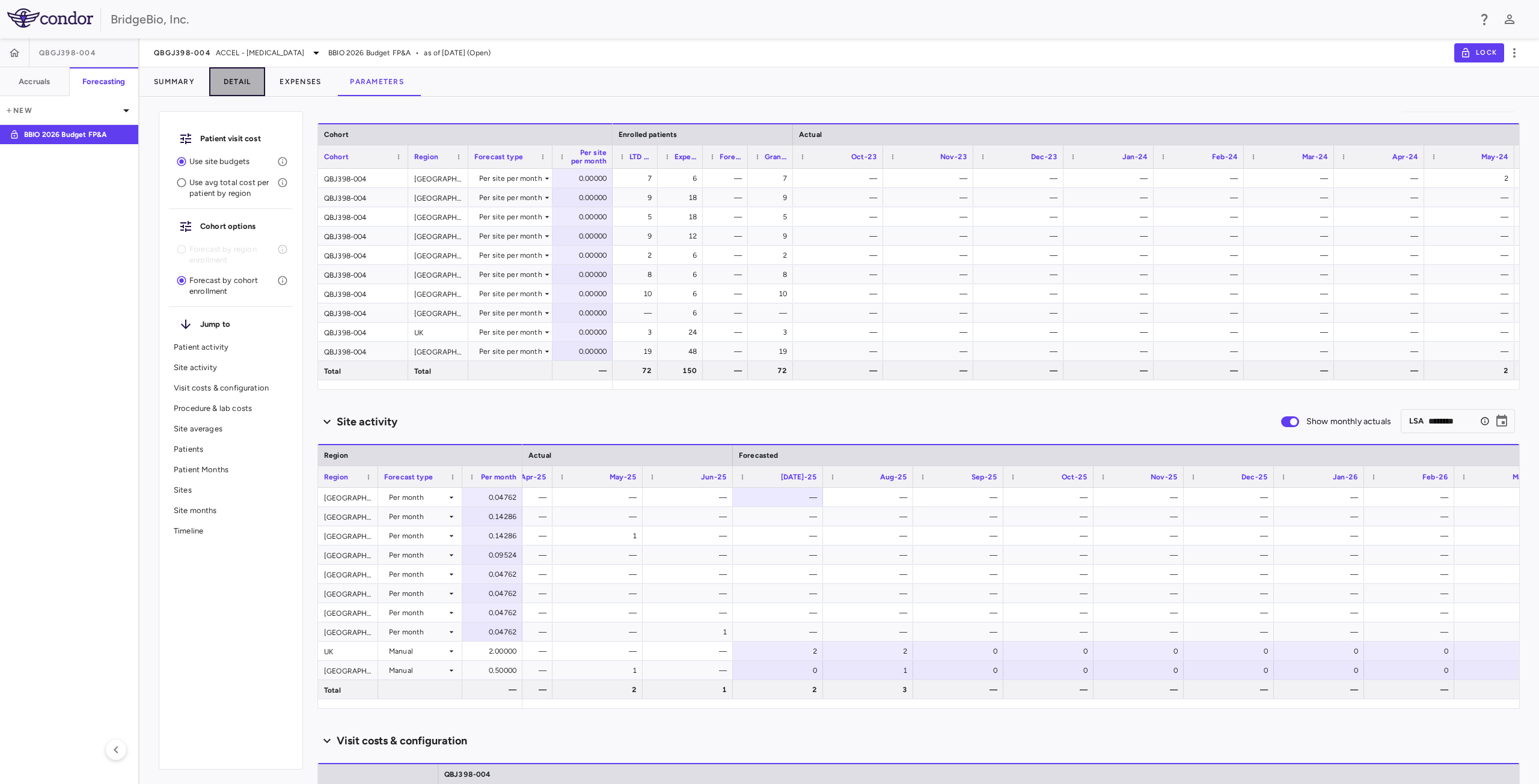
click at [230, 83] on button "Detail" at bounding box center [237, 82] width 56 height 29
